Goal: Transaction & Acquisition: Purchase product/service

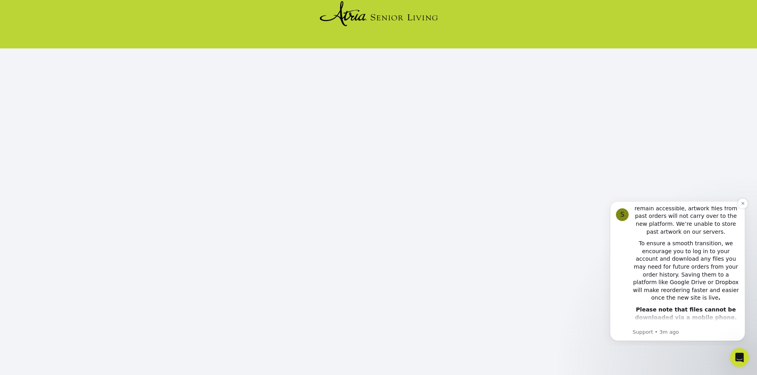
scroll to position [33, 0]
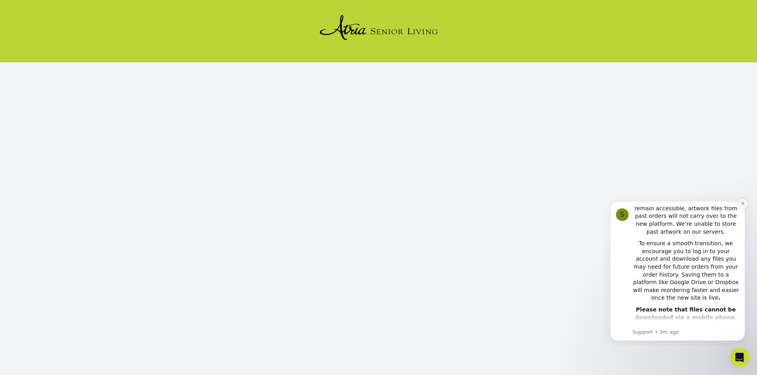
click at [742, 205] on icon "Dismiss notification" at bounding box center [742, 203] width 4 height 4
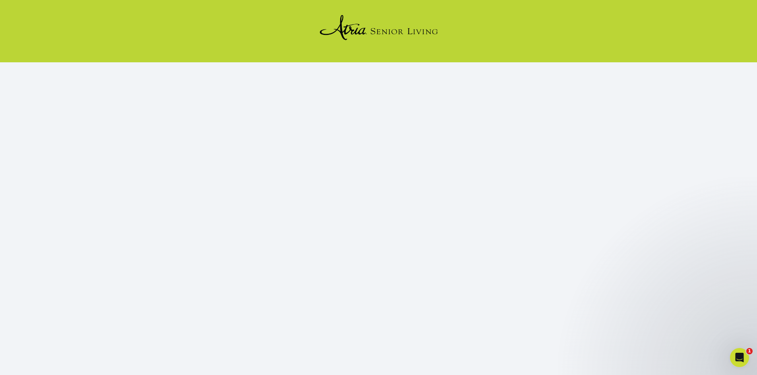
scroll to position [73, 0]
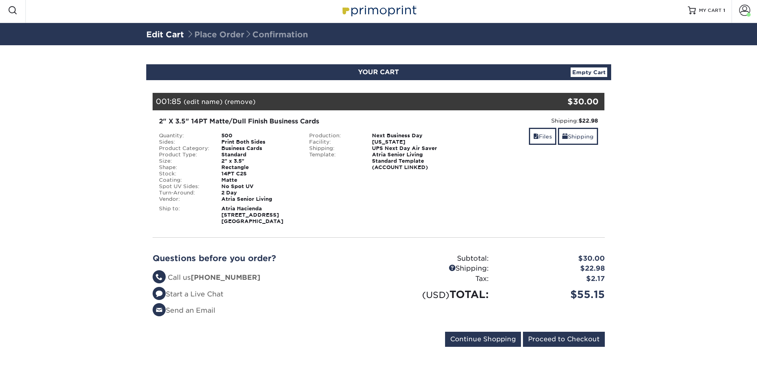
scroll to position [3, 0]
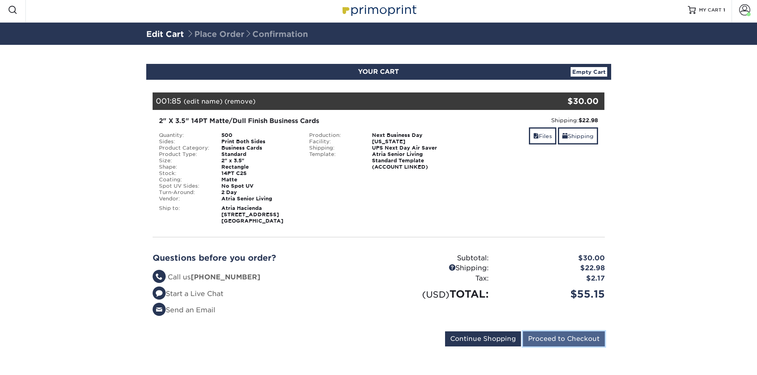
click at [552, 337] on input "Proceed to Checkout" at bounding box center [564, 339] width 82 height 15
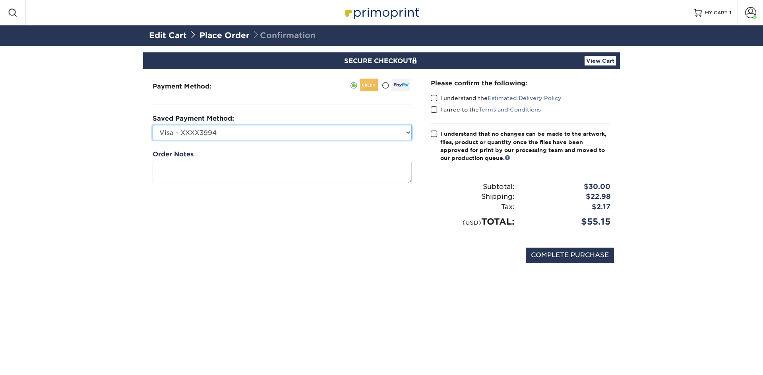
click at [251, 134] on select "Visa - XXXX3994 AED PCard - XXXX9811 Visa - XXXX0684 Visa - XXXX9803 Visa - XXX…" at bounding box center [282, 132] width 259 height 15
click at [253, 133] on select "Visa - XXXX3994 AED PCard - XXXX9811 Visa - XXXX0684 Visa - XXXX9803 Visa - XXX…" at bounding box center [282, 132] width 259 height 15
select select "72206"
click at [153, 125] on select "Visa - XXXX3994 AED PCard - XXXX9811 Visa - XXXX0684 Visa - XXXX9803 Visa - XXX…" at bounding box center [282, 132] width 259 height 15
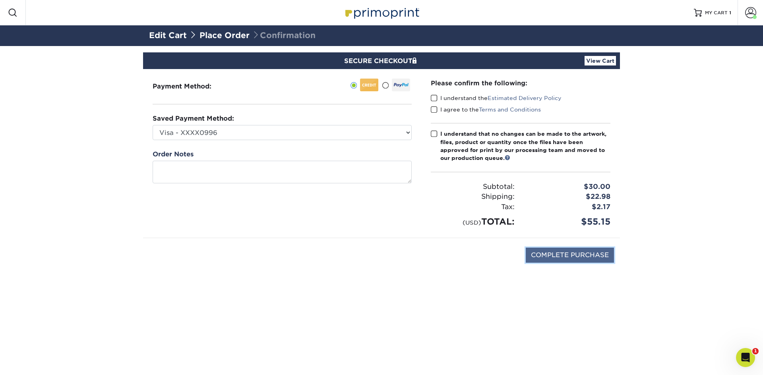
click at [590, 253] on input "COMPLETE PURCHASE" at bounding box center [569, 255] width 88 height 15
drag, startPoint x: 435, startPoint y: 97, endPoint x: 438, endPoint y: 106, distance: 10.4
click at [435, 98] on span at bounding box center [434, 99] width 7 height 8
click at [0, 0] on input "I understand the Estimated Delivery Policy" at bounding box center [0, 0] width 0 height 0
click at [435, 110] on span at bounding box center [434, 110] width 7 height 8
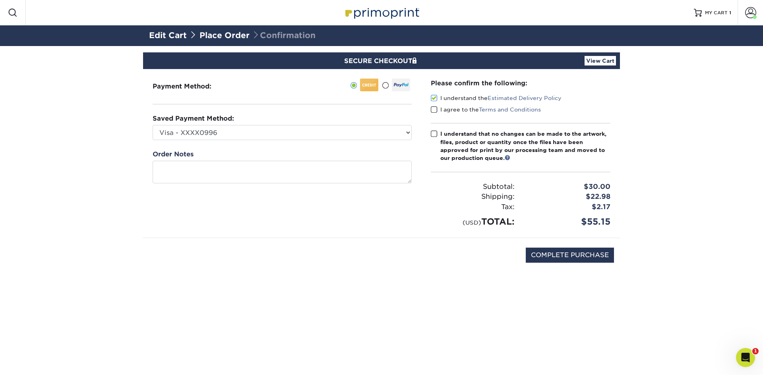
click at [0, 0] on input "I agree to the Terms and Conditions" at bounding box center [0, 0] width 0 height 0
click at [435, 135] on span at bounding box center [434, 134] width 7 height 8
click at [0, 0] on input "I understand that no changes can be made to the artwork, files, product or quan…" at bounding box center [0, 0] width 0 height 0
click at [603, 259] on input "COMPLETE PURCHASE" at bounding box center [569, 255] width 88 height 15
type input "PROCESSING, PLEASE WAIT..."
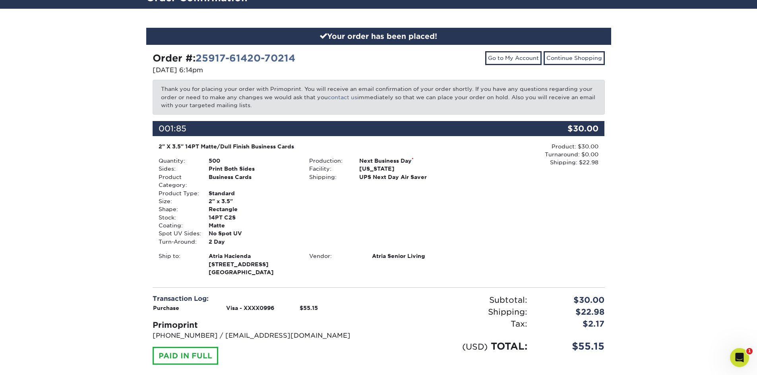
scroll to position [87, 0]
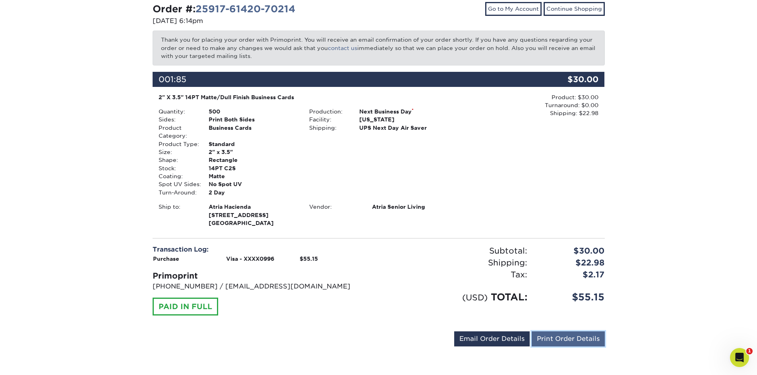
click at [558, 339] on link "Print Order Details" at bounding box center [567, 339] width 73 height 15
click at [506, 338] on link "Email Order Details" at bounding box center [491, 339] width 75 height 15
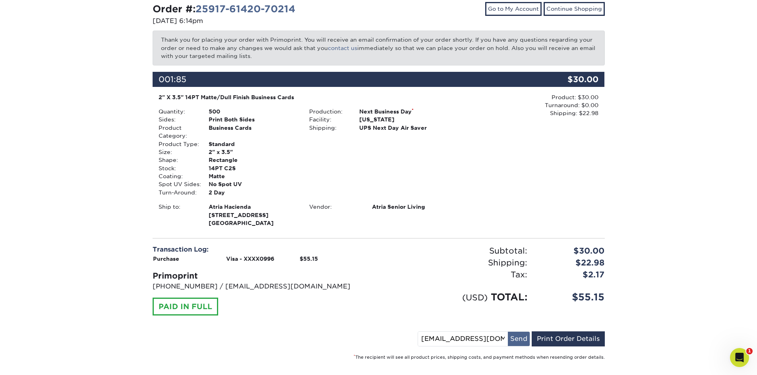
click at [516, 340] on button "Send" at bounding box center [519, 339] width 22 height 14
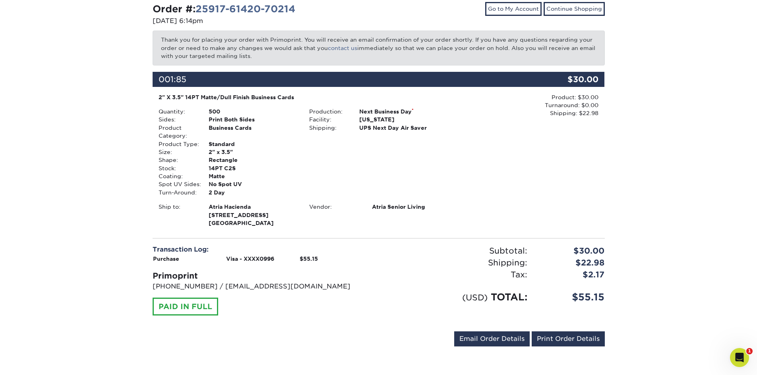
scroll to position [0, 0]
